Goal: Information Seeking & Learning: Learn about a topic

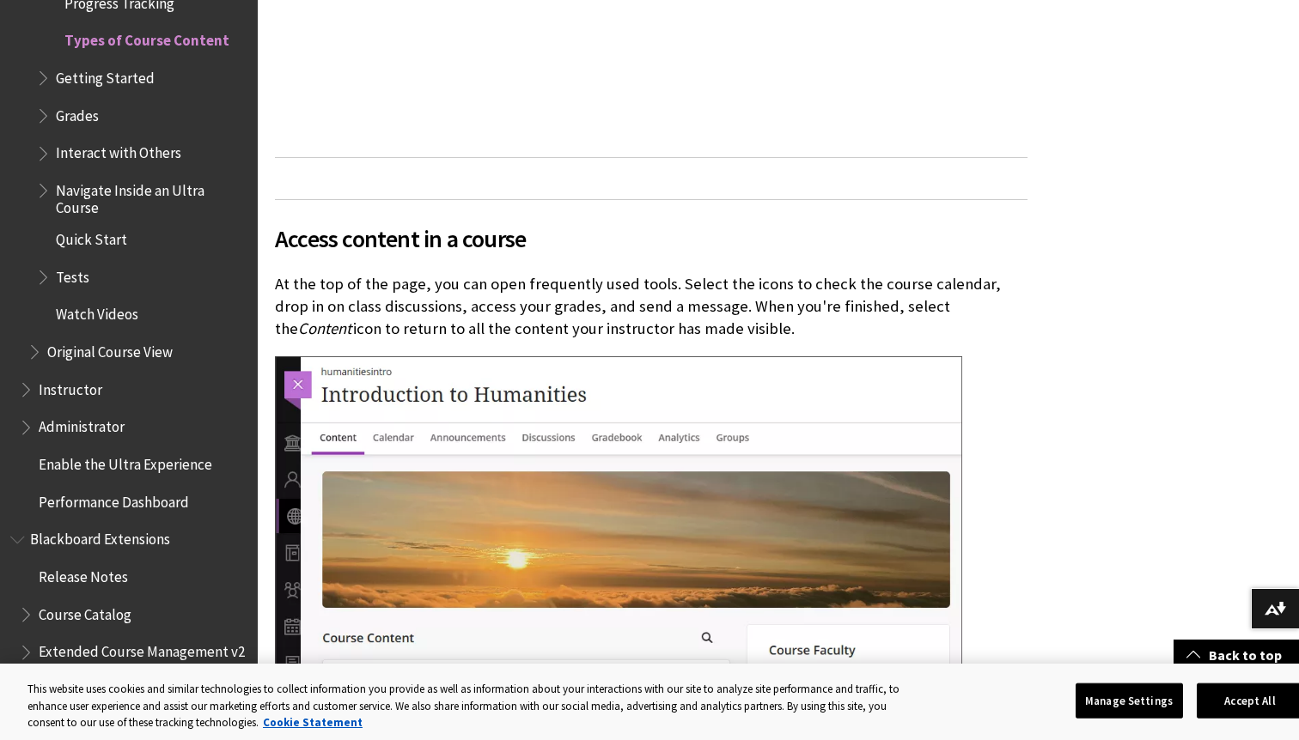
scroll to position [562, 0]
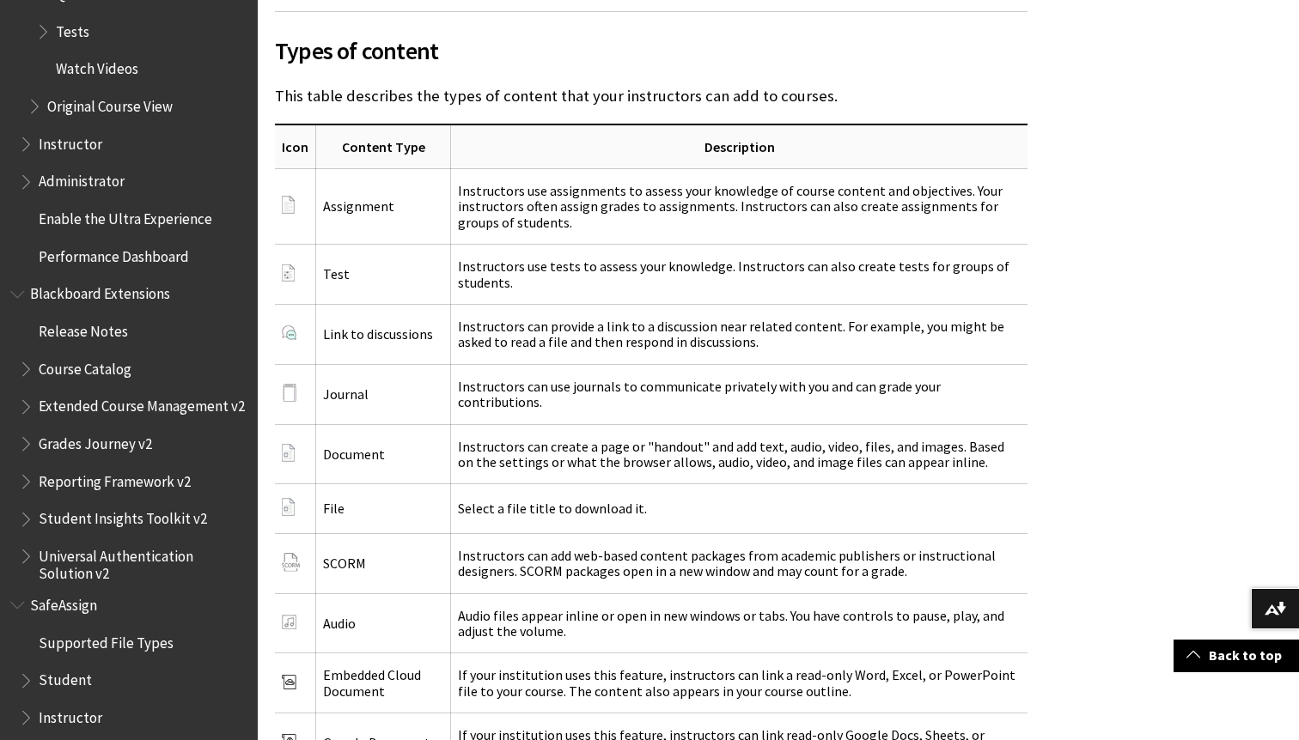
scroll to position [2736, 0]
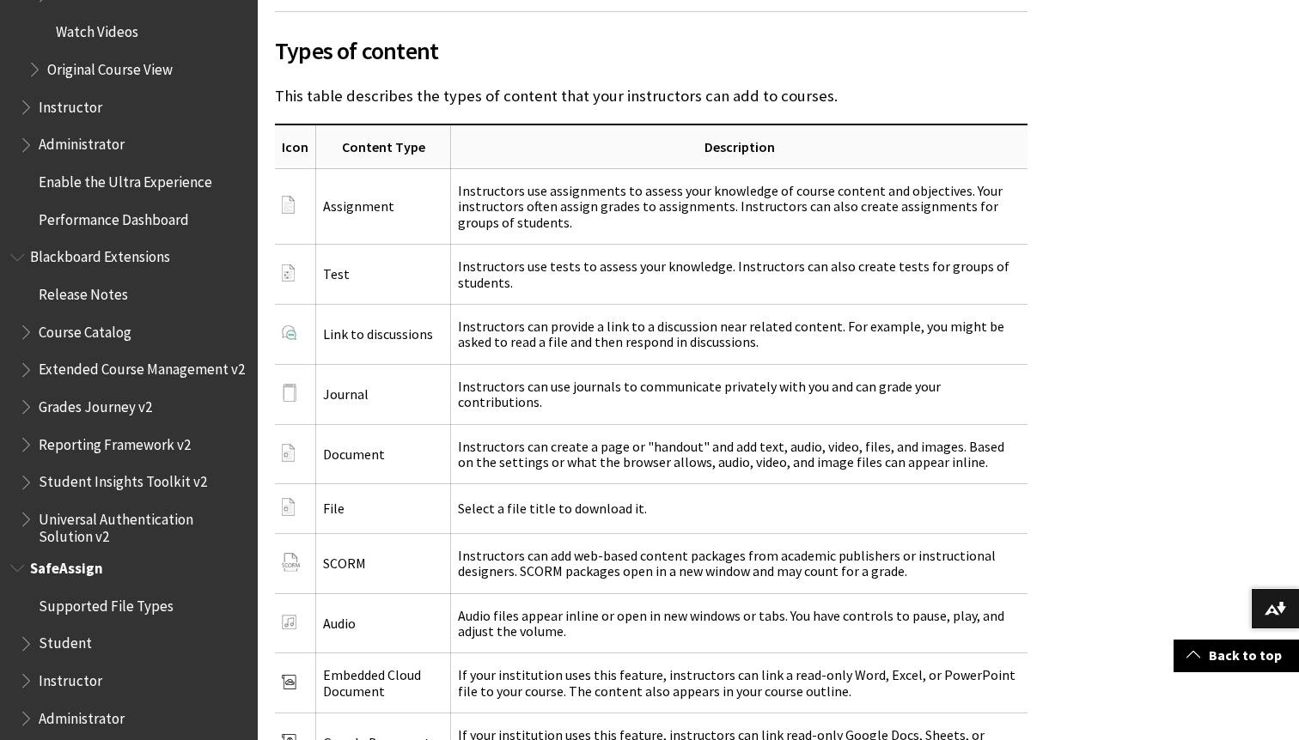
click at [62, 634] on span "Student" at bounding box center [65, 641] width 53 height 23
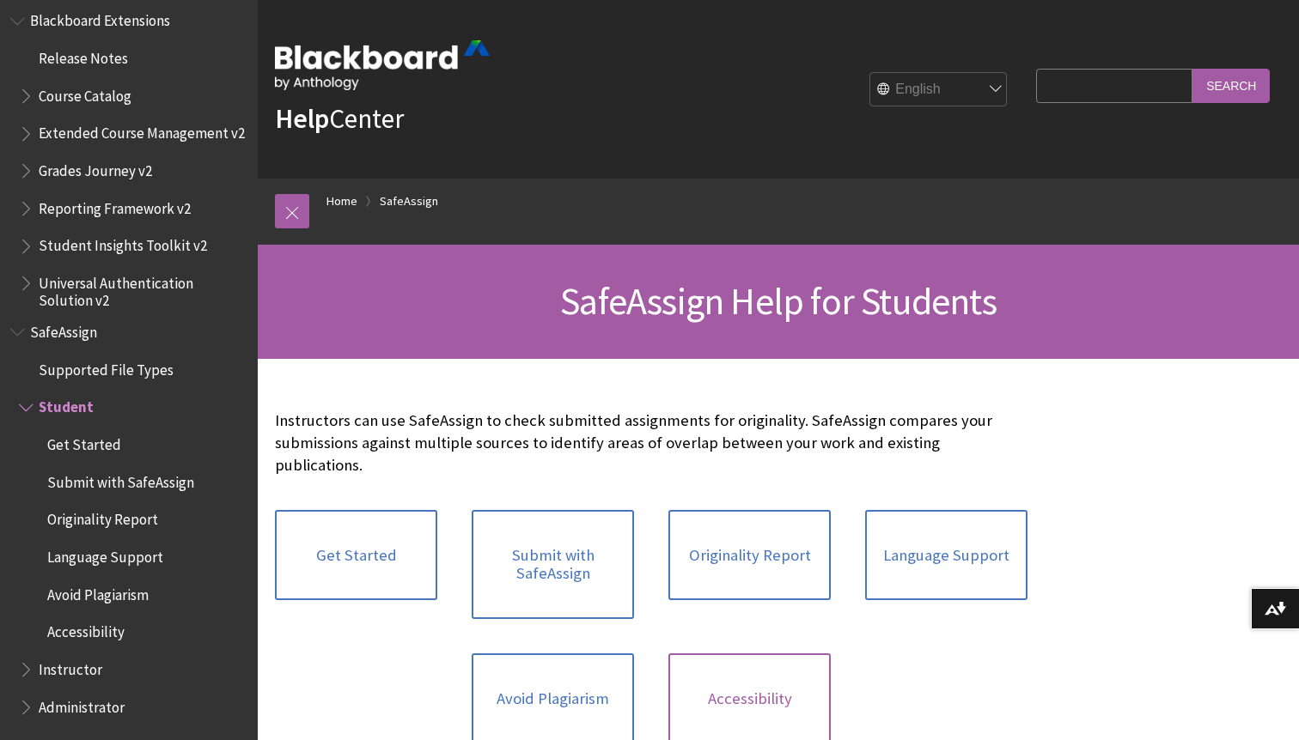
click at [753, 680] on link "Accessibility" at bounding box center [749, 699] width 162 height 91
